Goal: Transaction & Acquisition: Download file/media

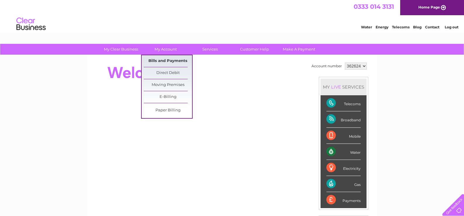
click at [168, 60] on link "Bills and Payments" at bounding box center [168, 61] width 48 height 12
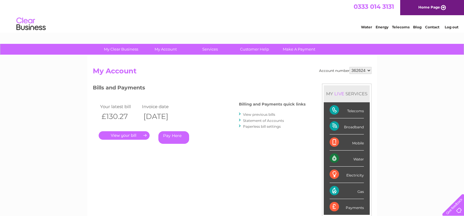
click at [247, 113] on link "View previous bills" at bounding box center [259, 114] width 32 height 4
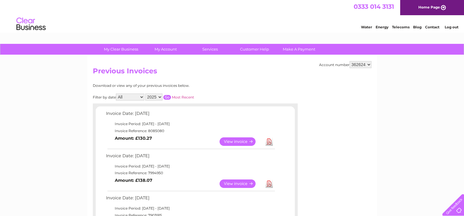
click at [161, 98] on select "2025 2024 2023 2022" at bounding box center [153, 97] width 17 height 7
select select "2024"
click at [146, 94] on select "2025 2024 2023 2022" at bounding box center [153, 97] width 17 height 7
click at [166, 97] on input "button" at bounding box center [167, 97] width 8 height 5
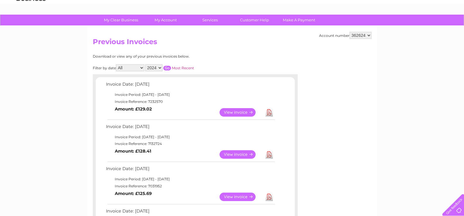
scroll to position [59, 0]
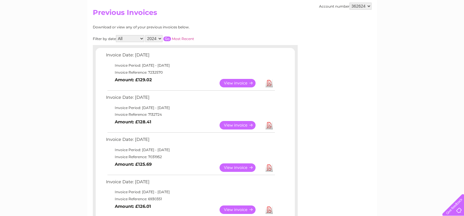
click at [268, 170] on link "Download" at bounding box center [269, 168] width 7 height 8
